Goal: Obtain resource: Download file/media

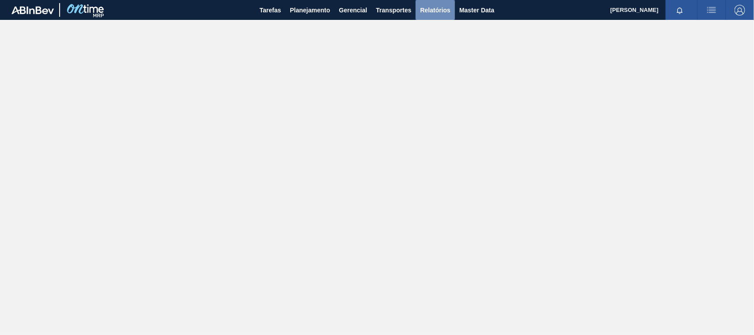
click at [430, 13] on span "Relatórios" at bounding box center [435, 10] width 30 height 11
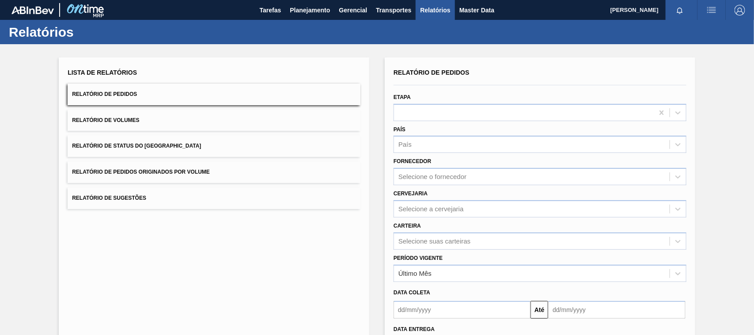
click at [188, 171] on span "Relatório de Pedidos Originados por Volume" at bounding box center [141, 172] width 138 height 6
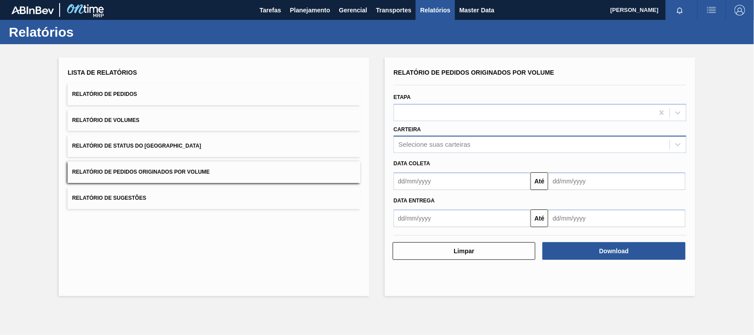
click at [421, 145] on div "Selecione suas carteiras" at bounding box center [434, 145] width 72 height 8
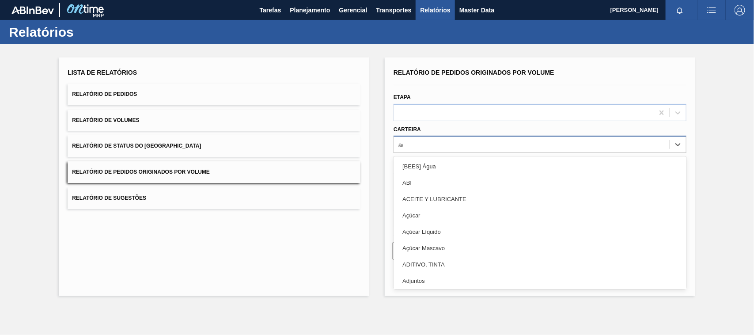
type input "adju"
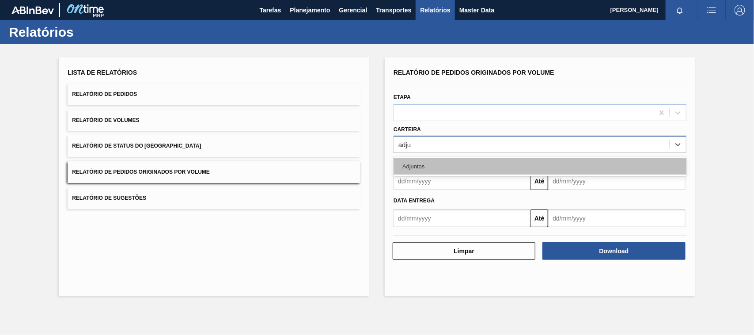
click at [428, 159] on div "Adjuntos" at bounding box center [540, 166] width 293 height 16
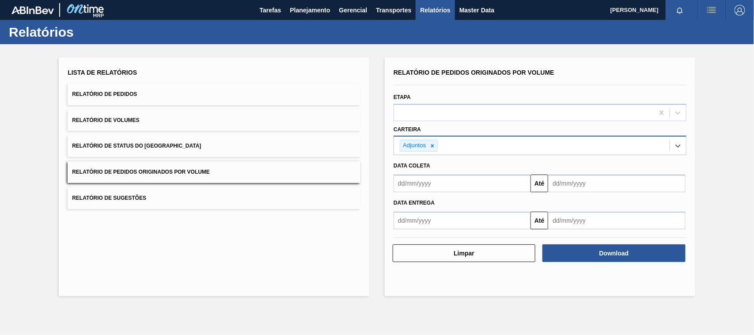
click at [414, 179] on input "text" at bounding box center [462, 183] width 137 height 18
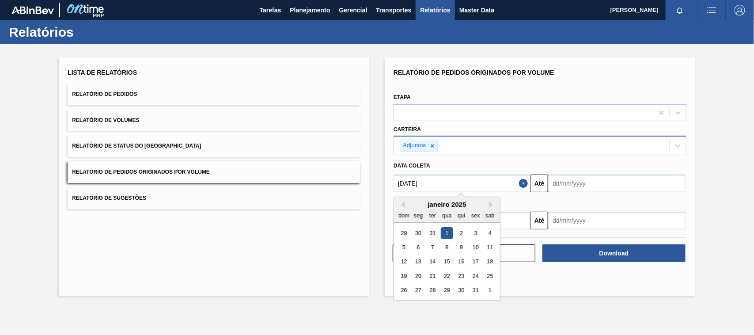
type input "[DATE]"
click at [446, 231] on div "1" at bounding box center [447, 233] width 12 height 12
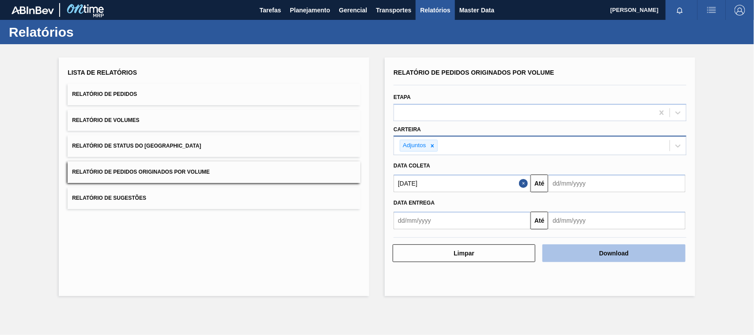
click at [611, 255] on button "Download" at bounding box center [613, 253] width 143 height 18
click at [434, 146] on icon at bounding box center [432, 146] width 6 height 6
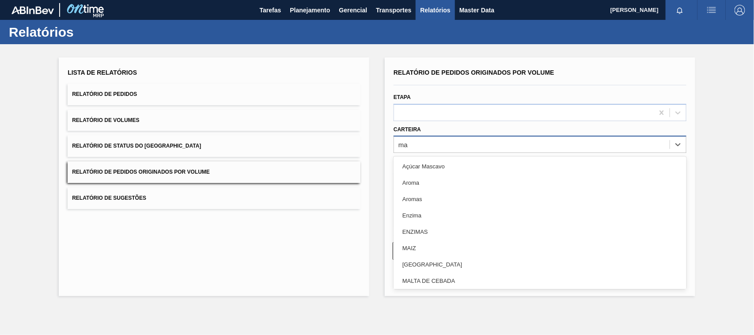
type input "mal"
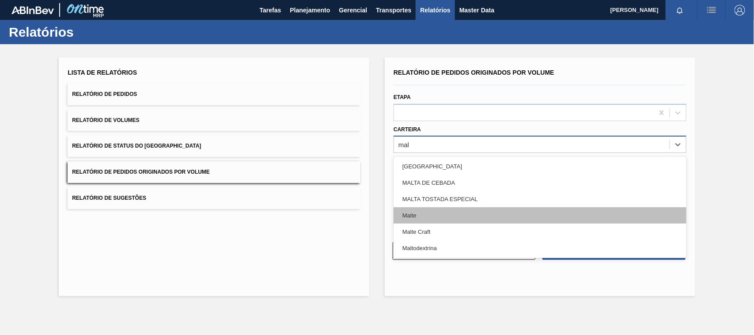
click at [409, 215] on div "Malte" at bounding box center [540, 215] width 293 height 16
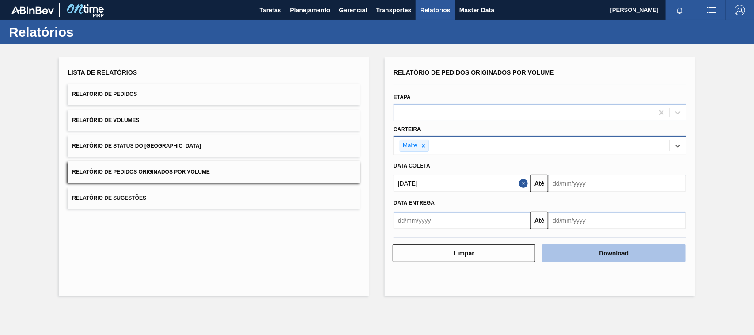
click at [591, 250] on button "Download" at bounding box center [613, 253] width 143 height 18
